Goal: Obtain resource: Download file/media

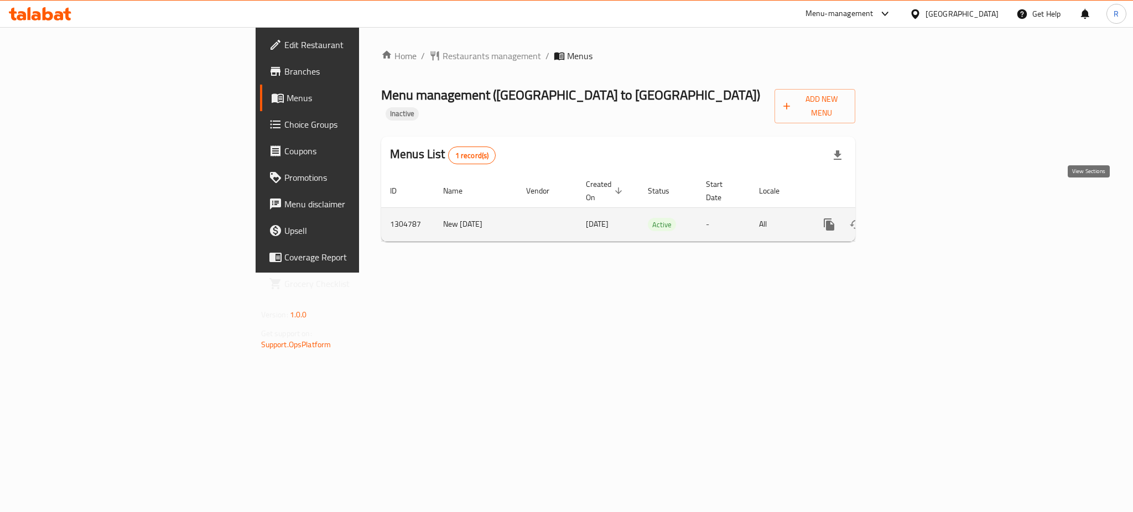
click at [916, 218] on icon "enhanced table" at bounding box center [908, 224] width 13 height 13
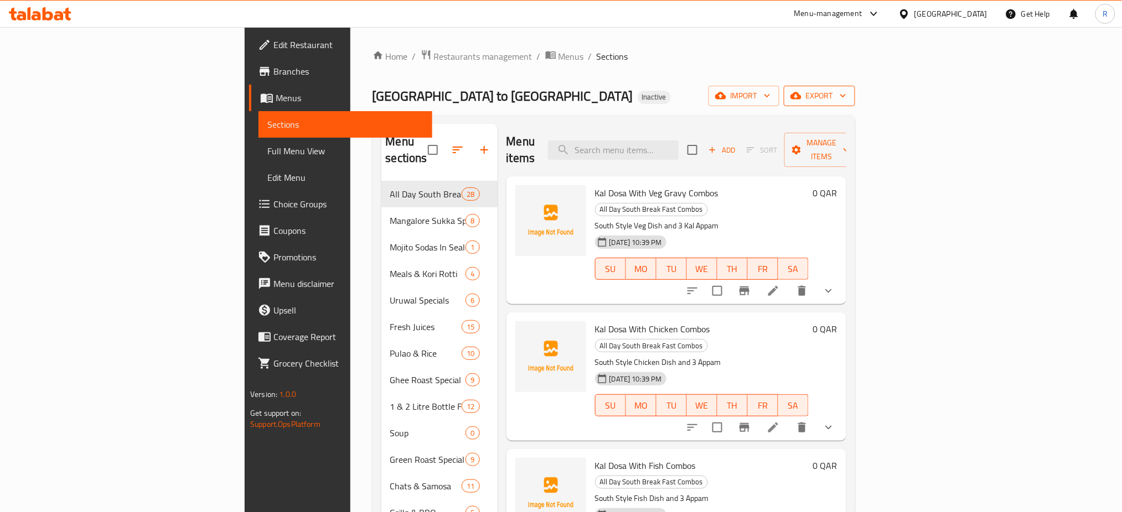
click at [846, 89] on span "export" at bounding box center [819, 96] width 54 height 14
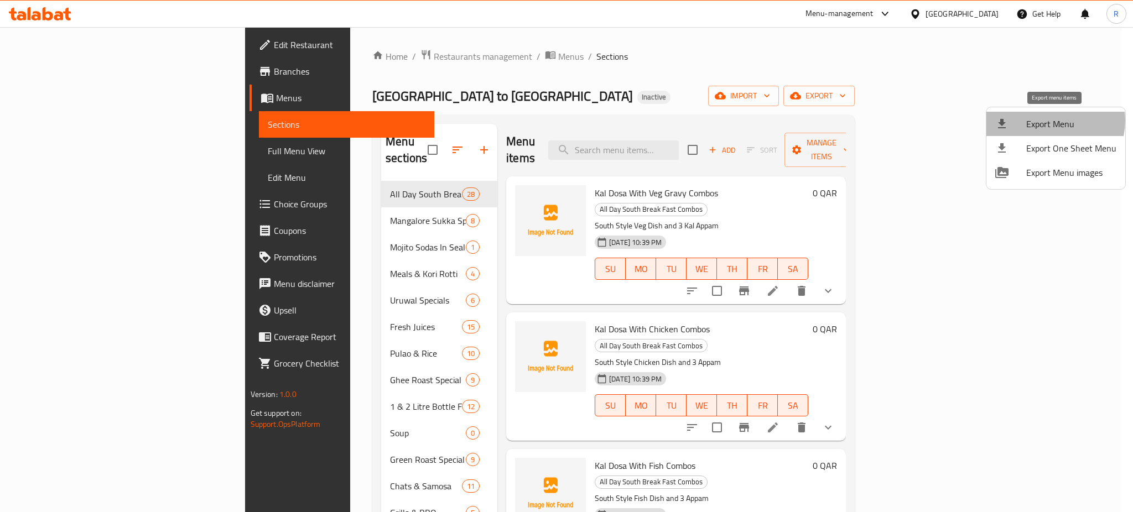
click at [1054, 121] on span "Export Menu" at bounding box center [1071, 123] width 90 height 13
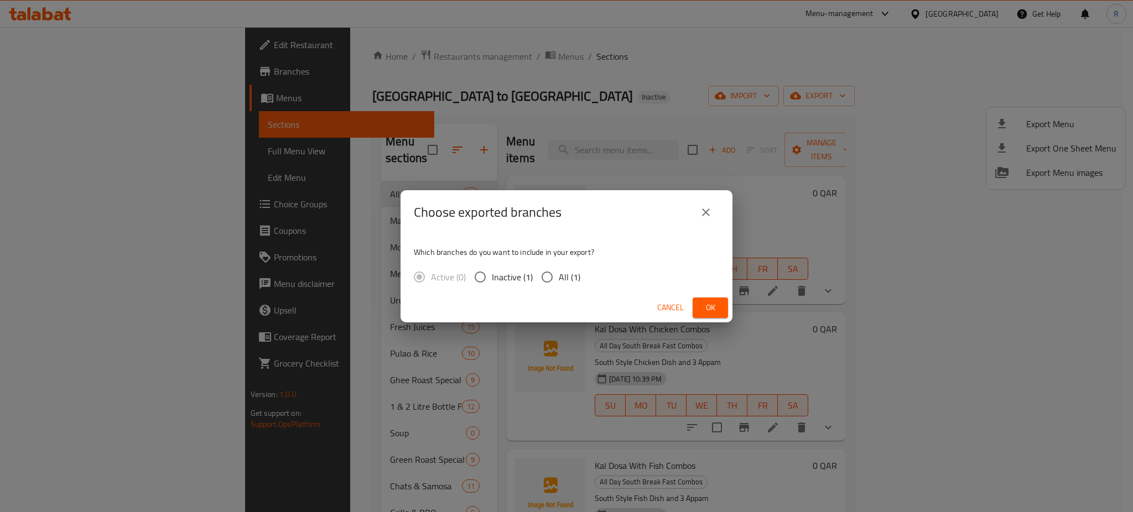
click at [542, 282] on input "All (1)" at bounding box center [547, 277] width 23 height 23
radio input "true"
click at [692, 311] on div "Cancel Ok" at bounding box center [567, 307] width 332 height 29
click at [696, 311] on button "Ok" at bounding box center [710, 308] width 35 height 20
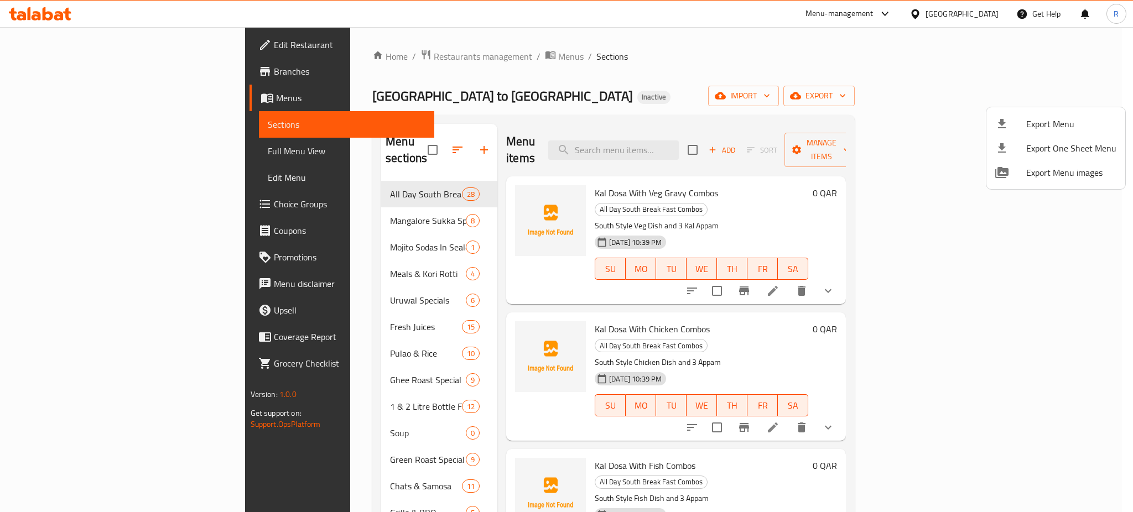
click at [676, 48] on div at bounding box center [566, 256] width 1133 height 512
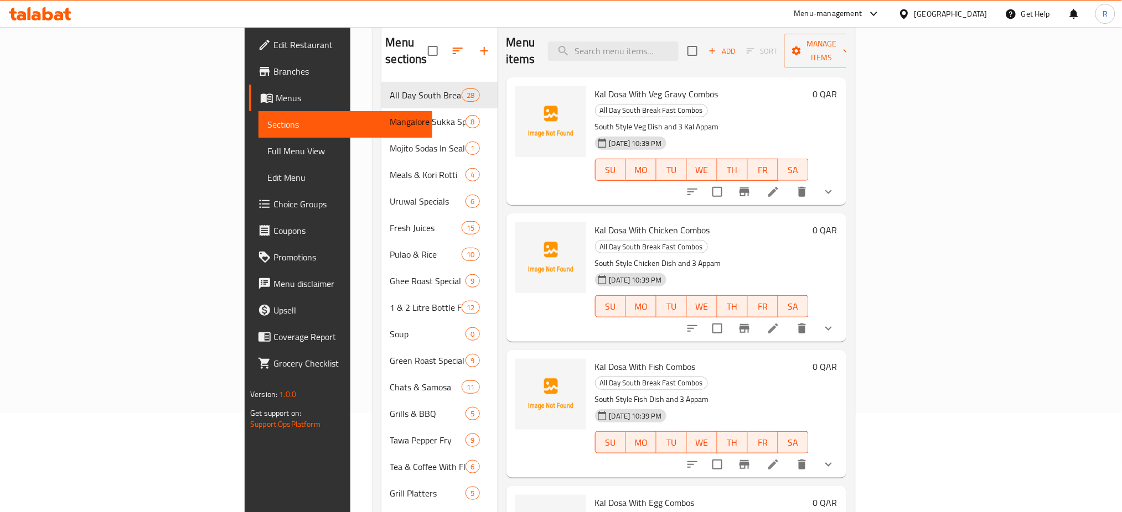
scroll to position [74, 0]
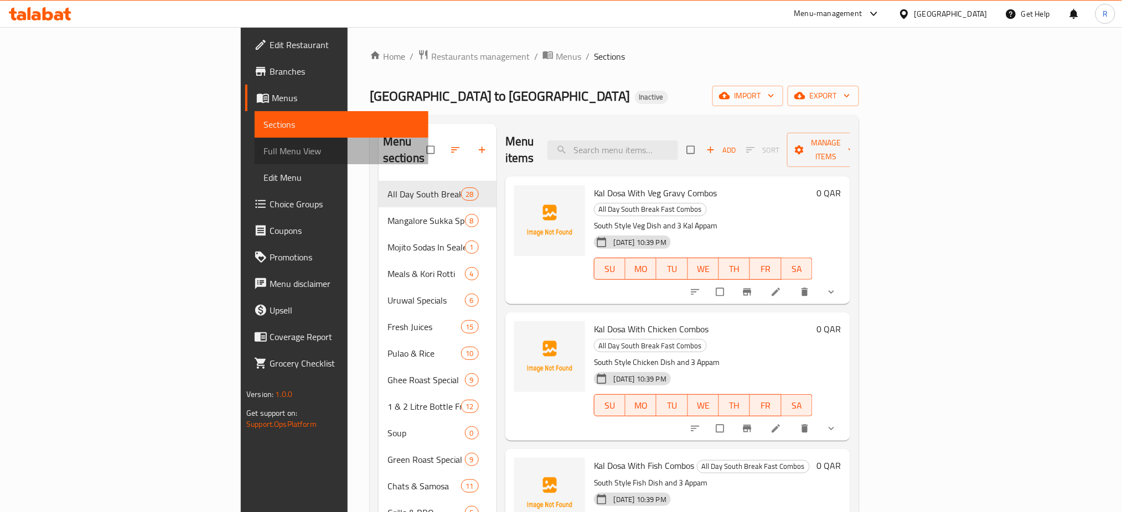
click at [263, 153] on span "Full Menu View" at bounding box center [341, 150] width 156 height 13
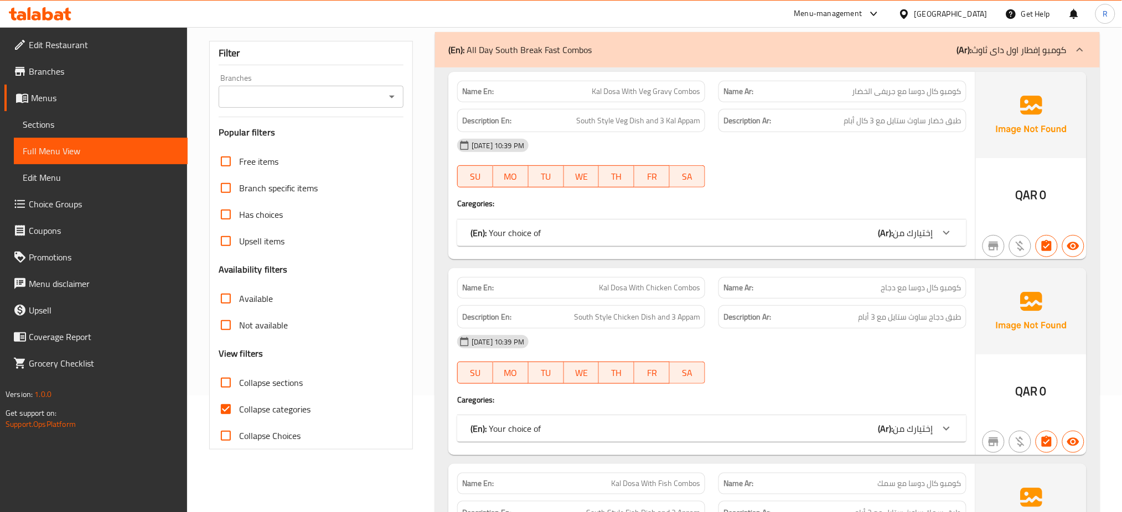
scroll to position [221, 0]
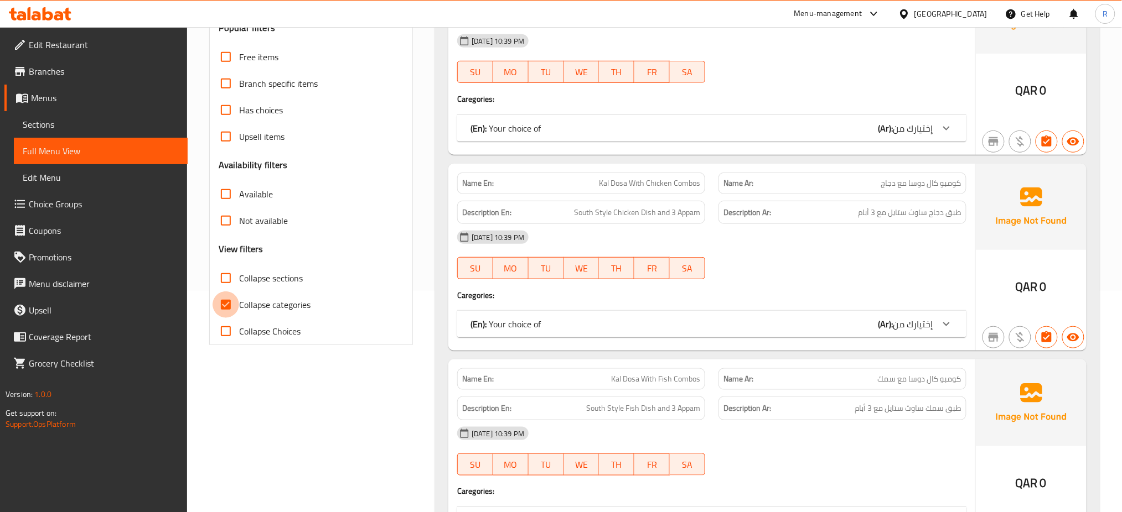
click at [227, 305] on input "Collapse categories" at bounding box center [225, 305] width 27 height 27
checkbox input "false"
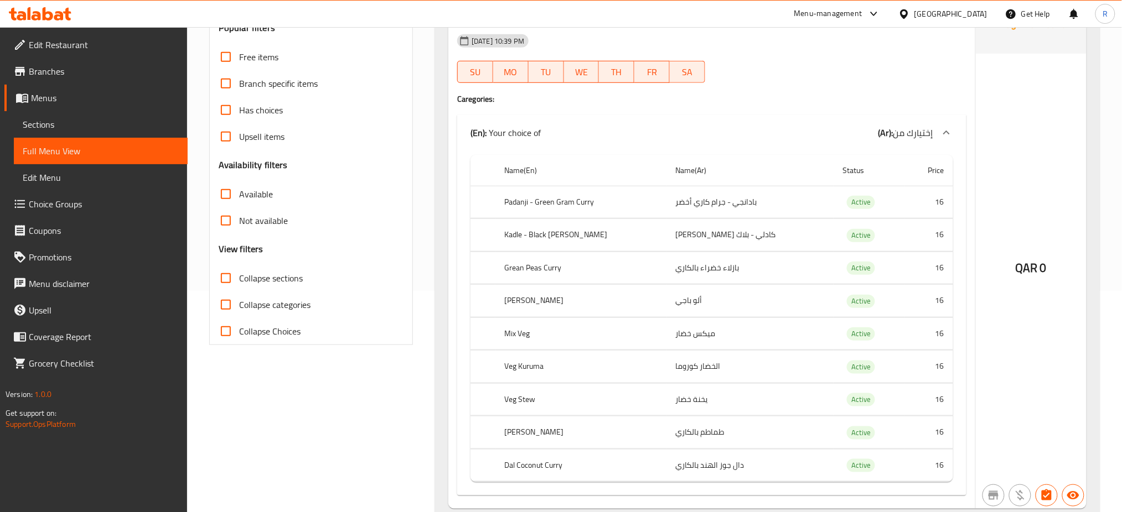
scroll to position [0, 0]
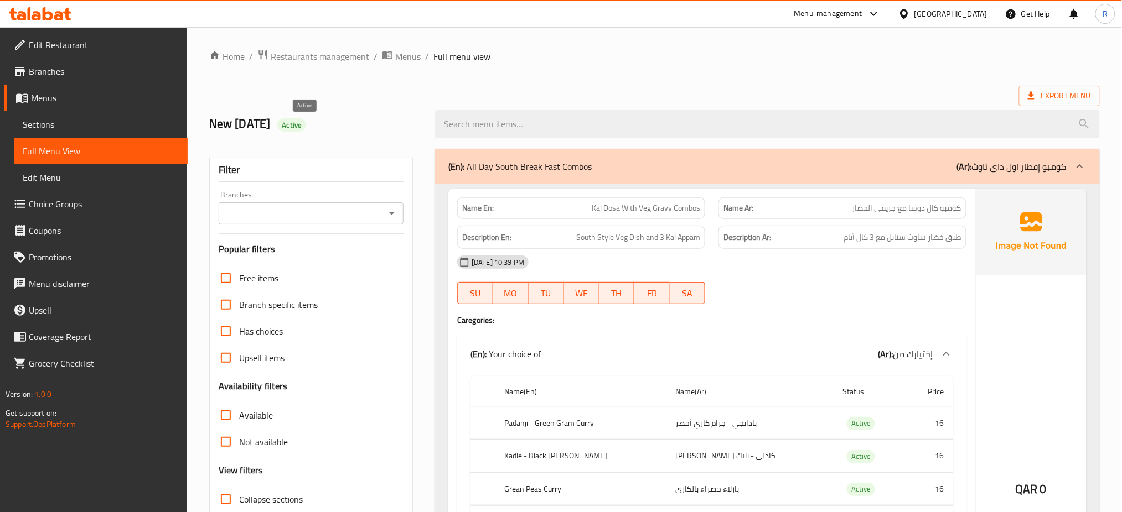
click at [304, 130] on span "Active" at bounding box center [291, 125] width 29 height 11
copy span "Active"
